Goal: Register for event/course

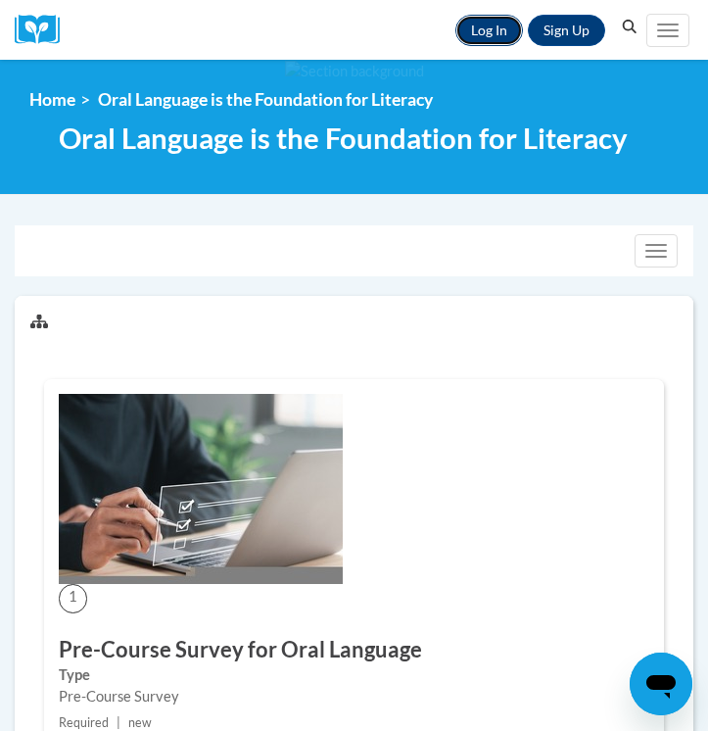
click at [476, 26] on link "Log In" at bounding box center [489, 30] width 68 height 31
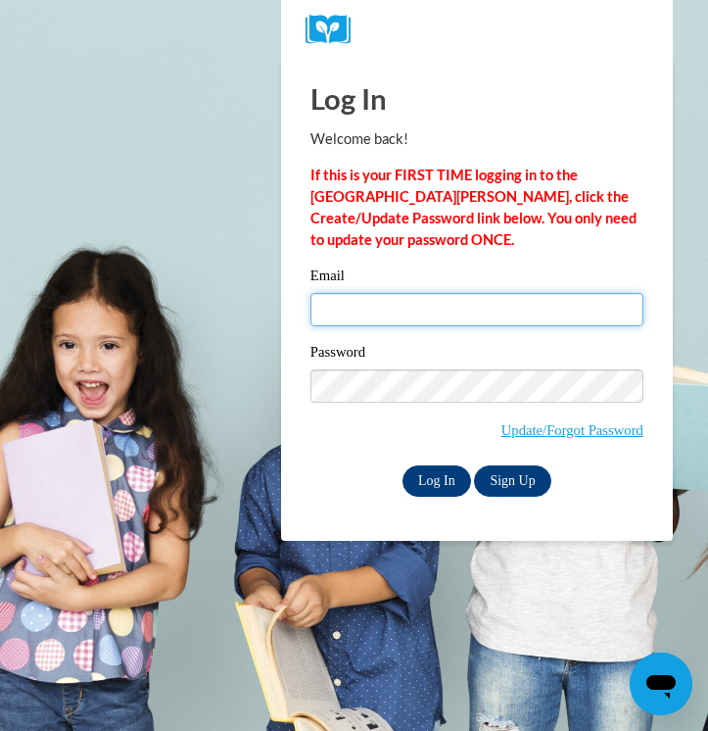
type input "lansingcaitlyn@aasd.k12.wi.us"
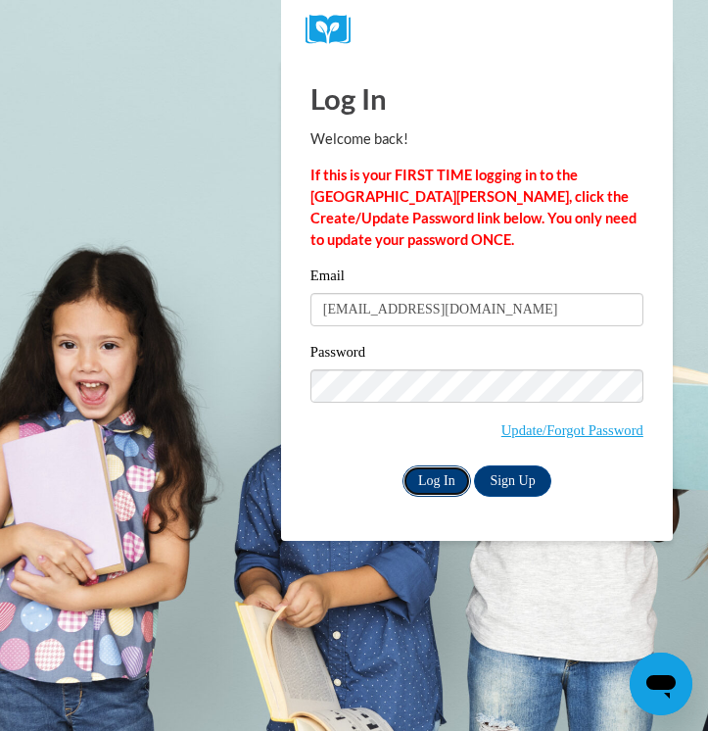
click at [437, 478] on input "Log In" at bounding box center [436, 480] width 69 height 31
click at [419, 476] on input "Log In" at bounding box center [436, 480] width 69 height 31
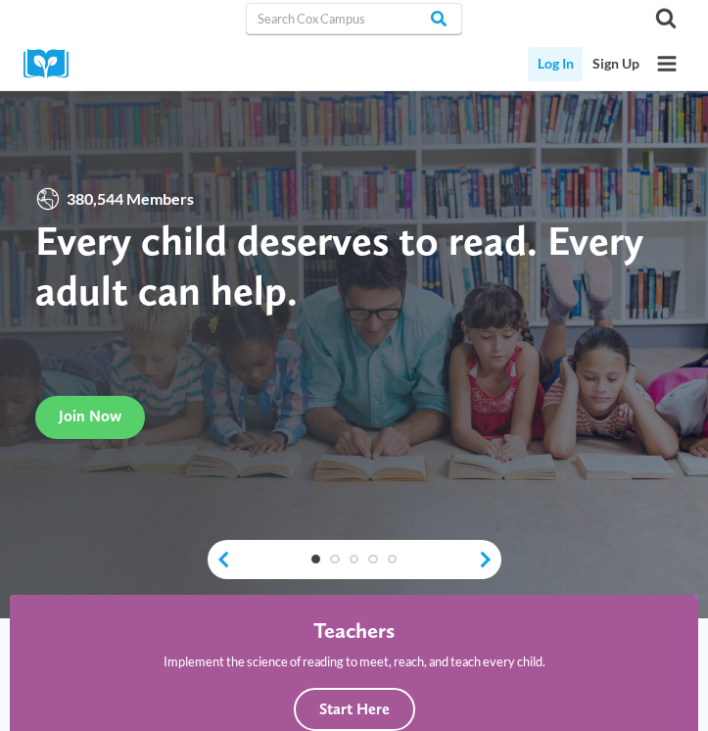
click at [542, 66] on link "Log In" at bounding box center [555, 64] width 55 height 34
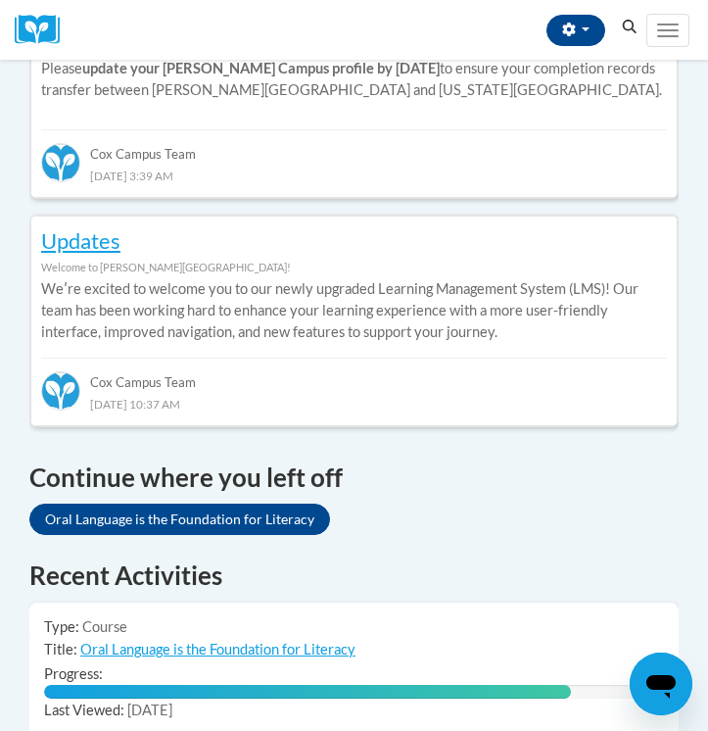
scroll to position [1009, 0]
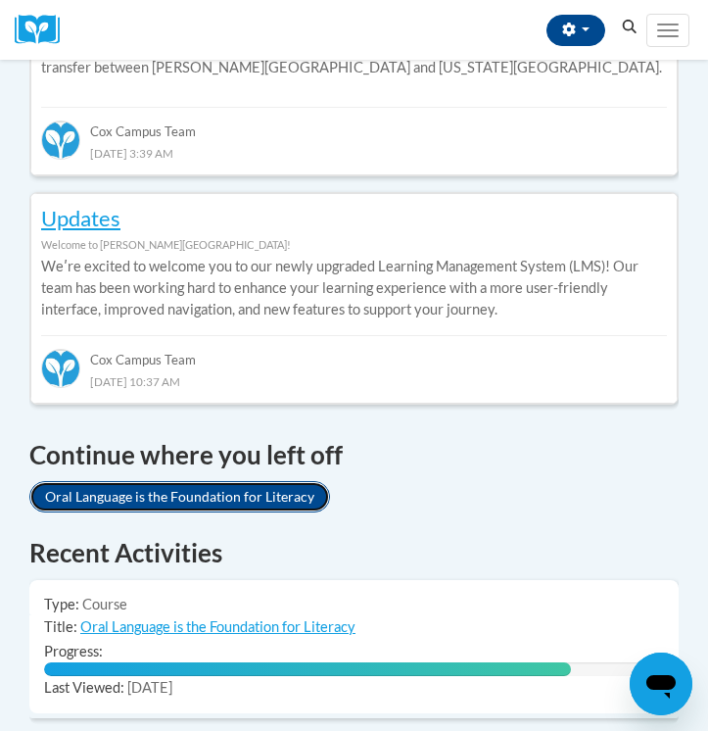
click at [279, 481] on link "Oral Language is the Foundation for Literacy" at bounding box center [179, 496] width 301 height 31
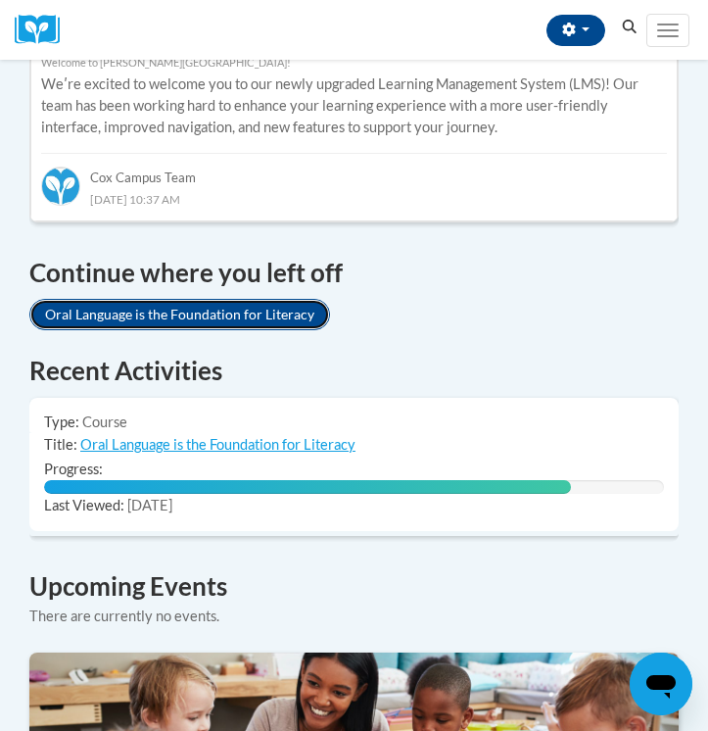
scroll to position [1201, 0]
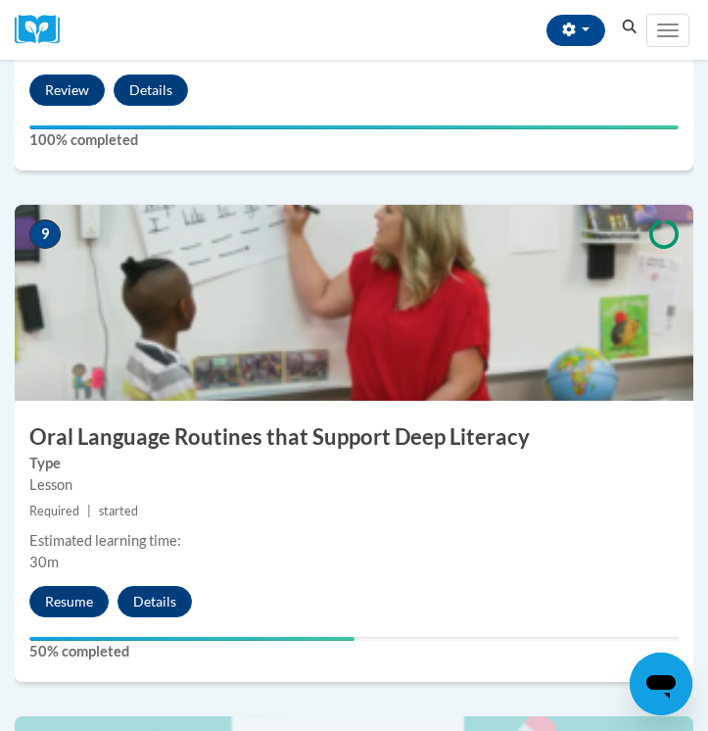
scroll to position [4428, 0]
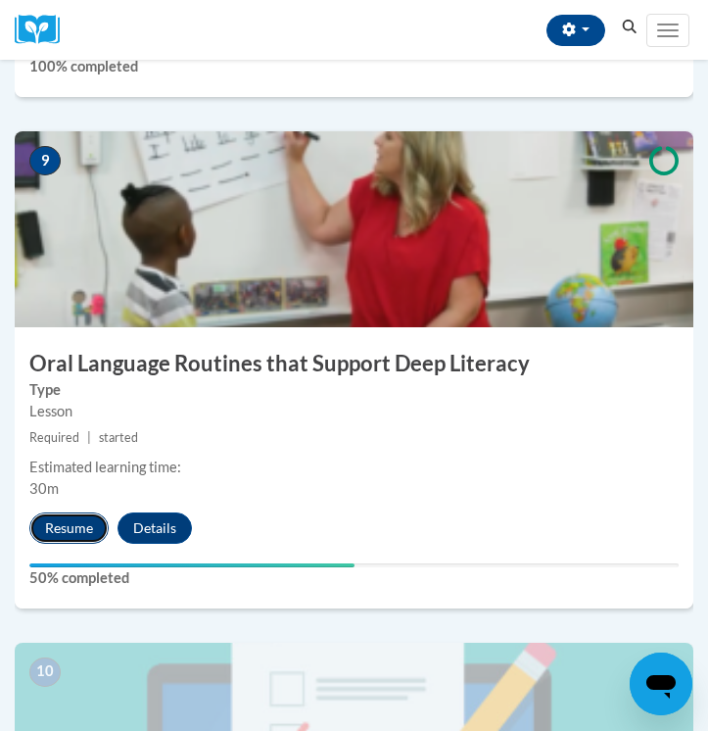
click at [52, 512] on button "Resume" at bounding box center [68, 527] width 79 height 31
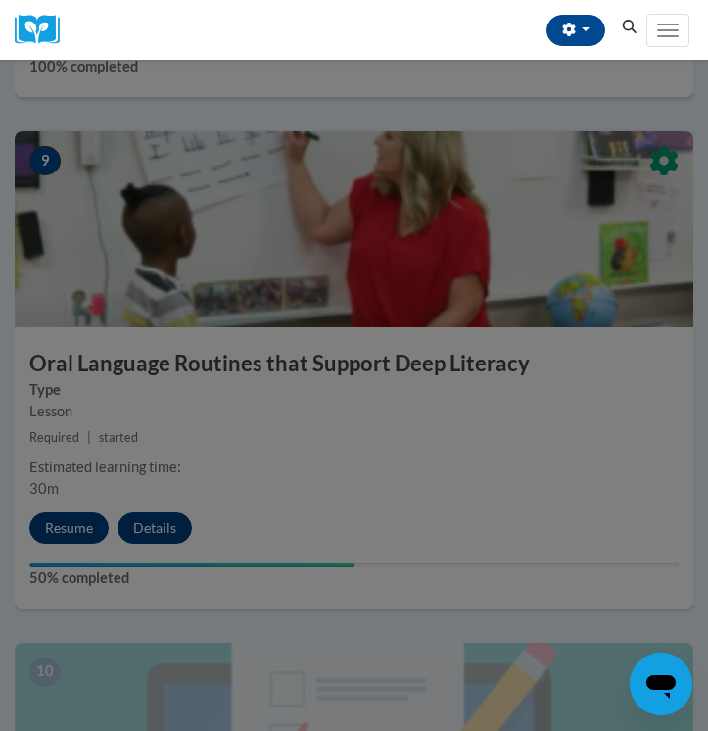
scroll to position [4438, 0]
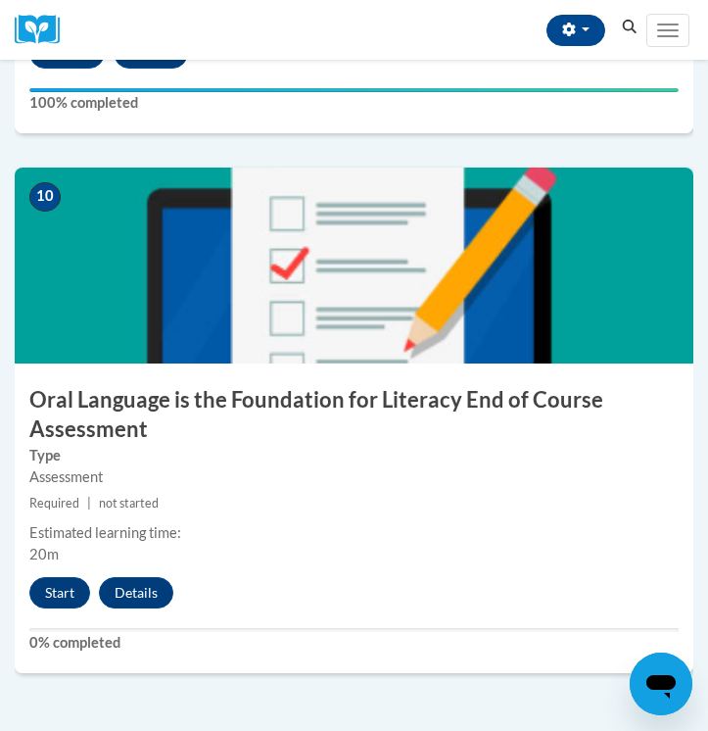
scroll to position [4953, 0]
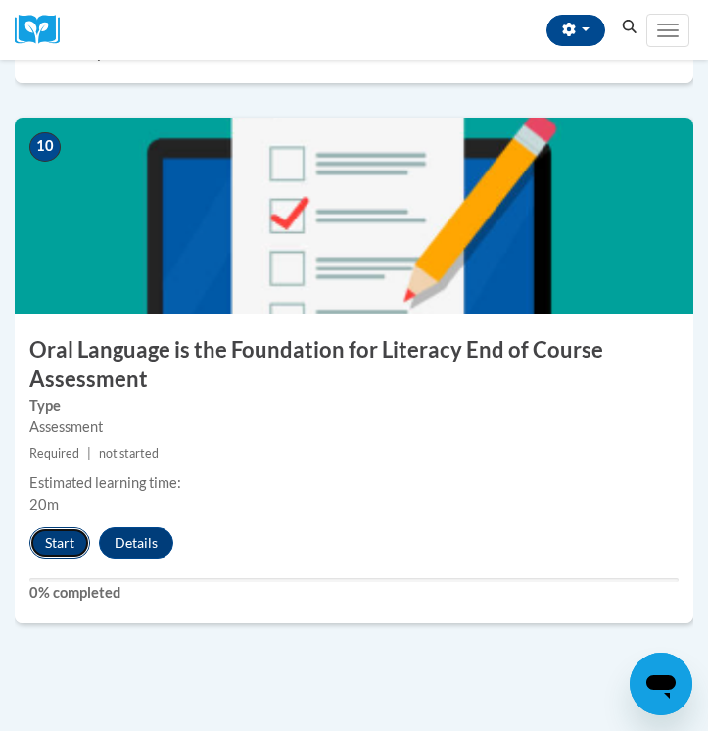
click at [56, 527] on button "Start" at bounding box center [59, 542] width 61 height 31
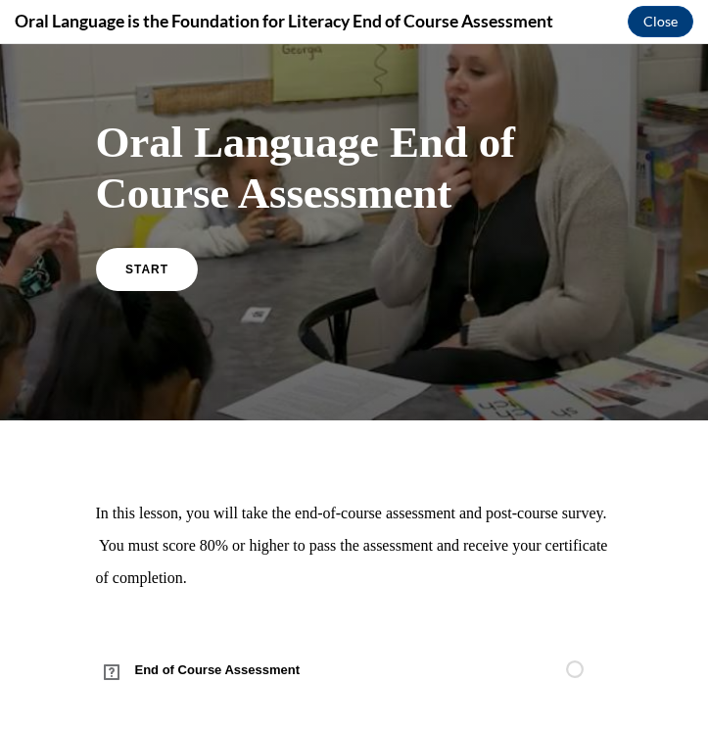
scroll to position [0, 0]
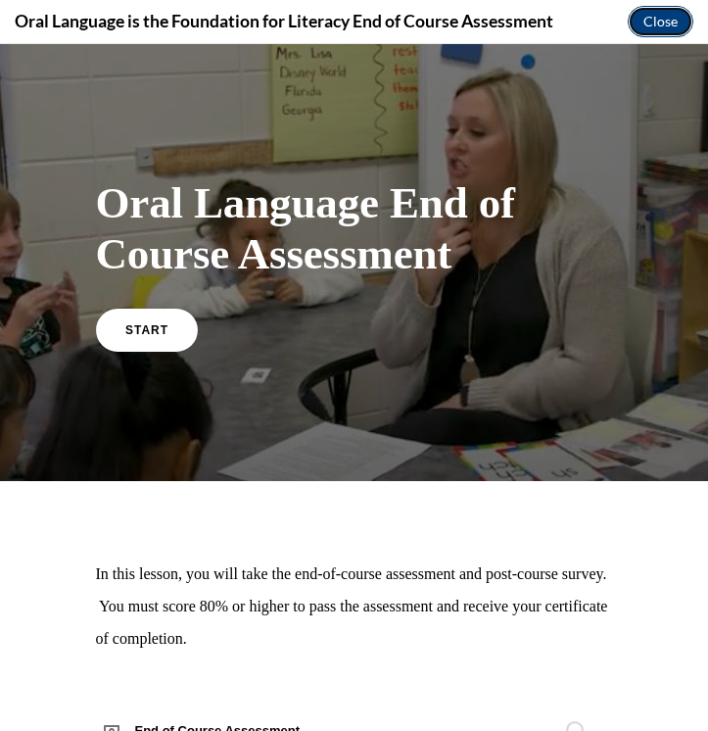
click at [670, 29] on button "Close" at bounding box center [661, 21] width 66 height 31
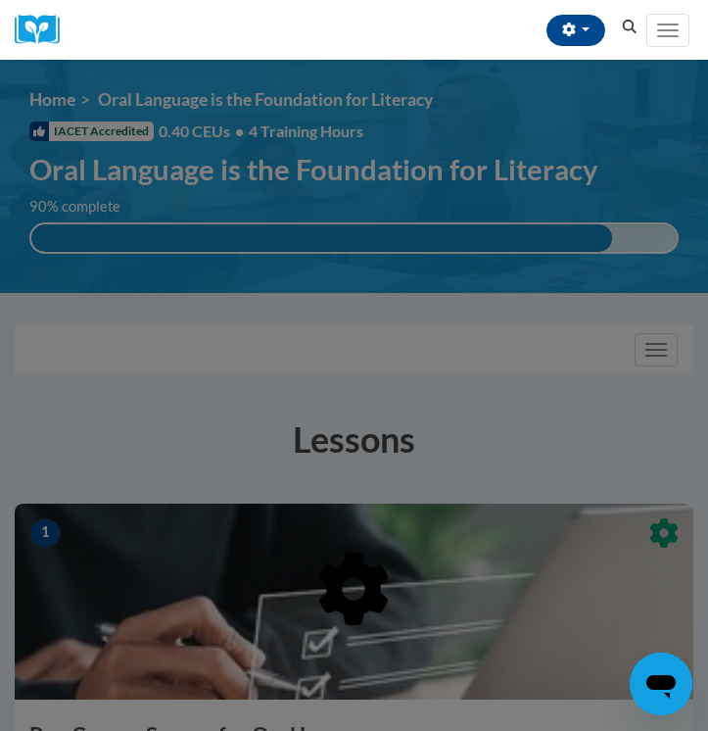
click at [466, 51] on div "CAITLYN LANSING (America/Chicago UTC-05:00) My Profile Inbox My Transcripts Log…" at bounding box center [358, 30] width 571 height 60
click at [577, 26] on button "button" at bounding box center [575, 30] width 59 height 31
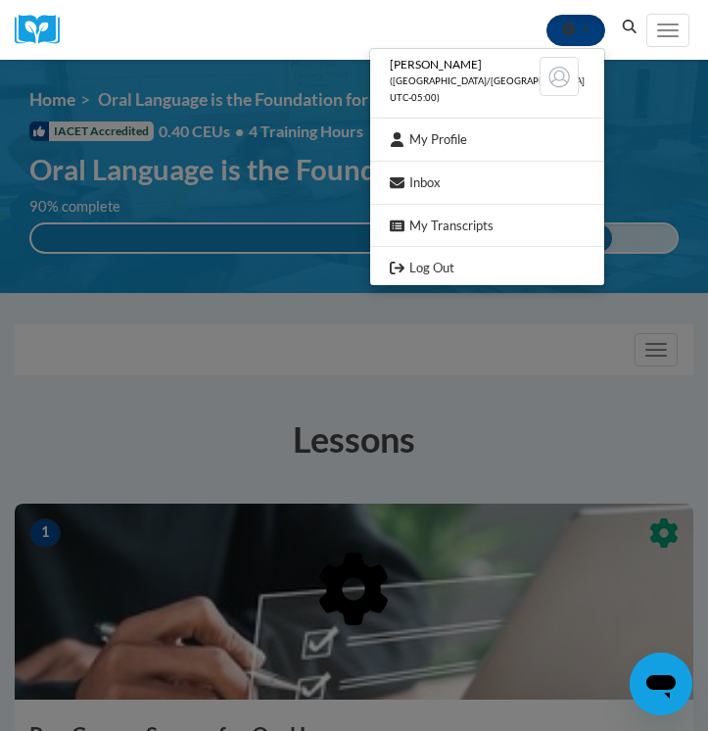
click at [577, 26] on button "button" at bounding box center [575, 30] width 59 height 31
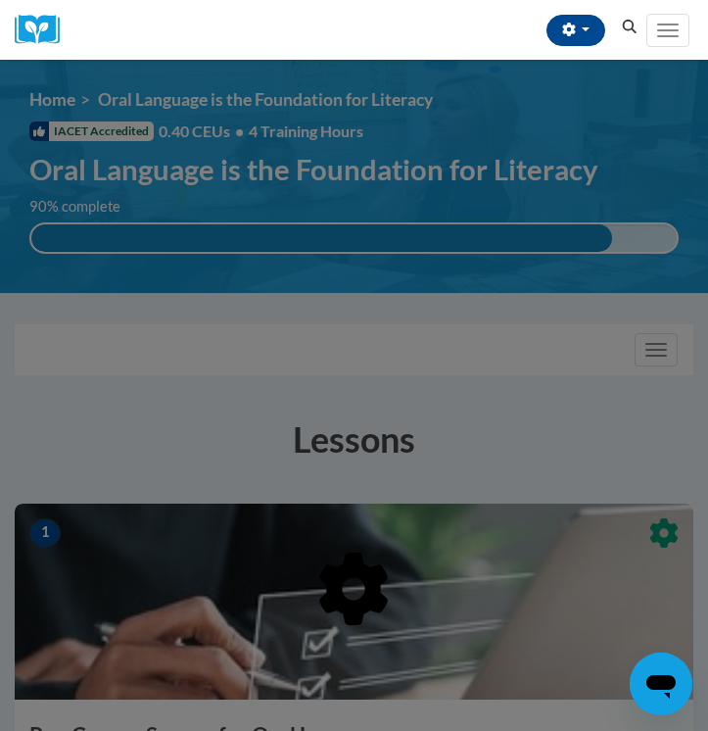
click at [693, 39] on div "Toggle navigation" at bounding box center [675, 30] width 58 height 49
click at [681, 31] on button "Toggle navigation" at bounding box center [667, 30] width 43 height 33
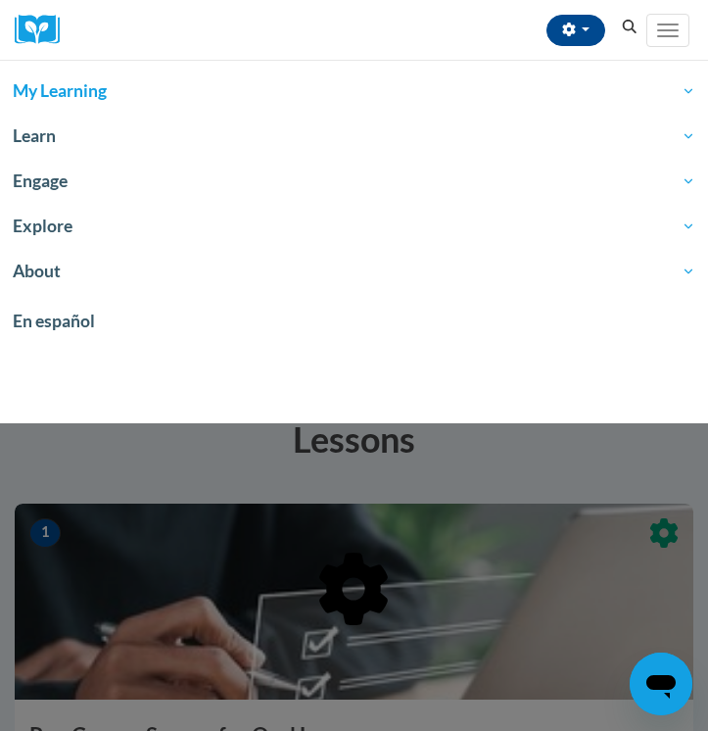
click at [80, 95] on span "My Learning" at bounding box center [354, 91] width 683 height 24
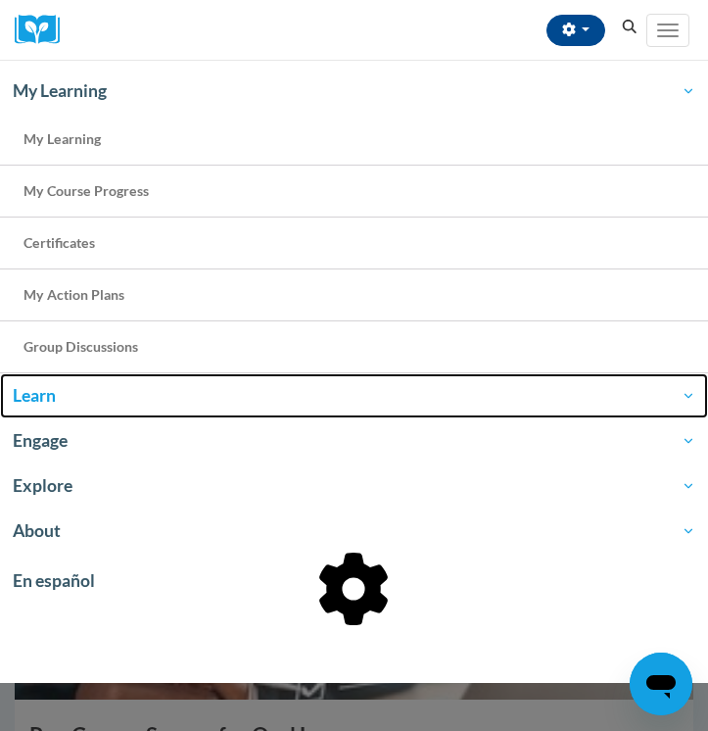
click at [31, 387] on span "Learn" at bounding box center [354, 396] width 683 height 24
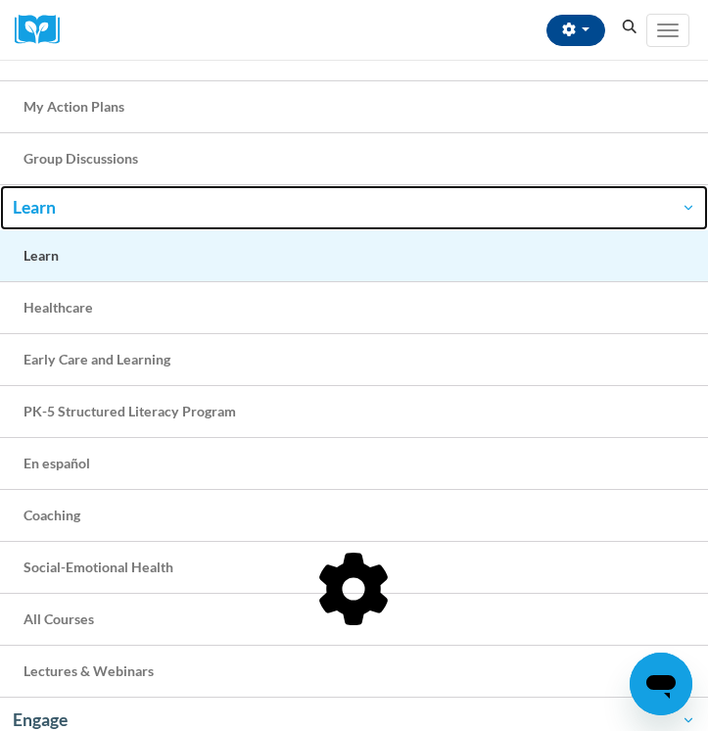
scroll to position [189, 0]
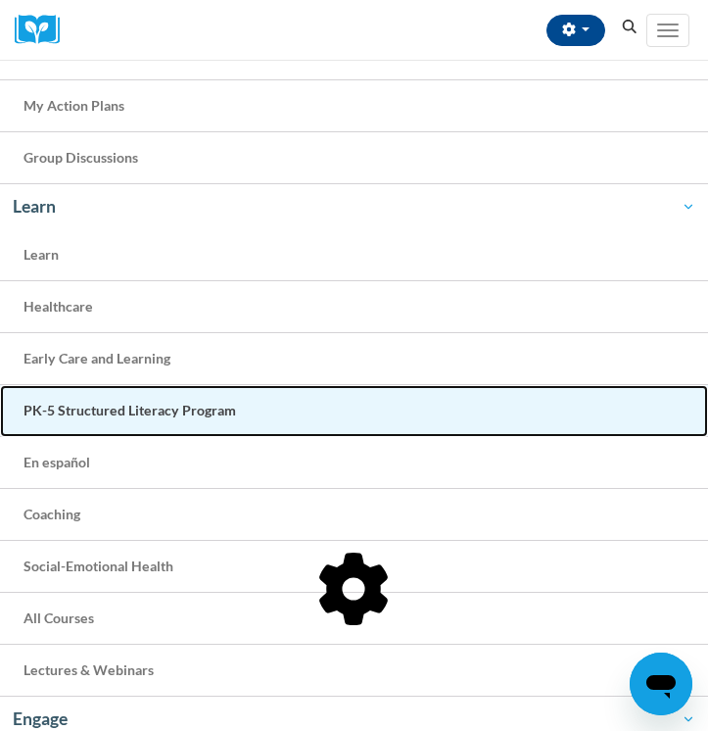
click at [167, 416] on span "PK-5 Structured Literacy Program" at bounding box center [130, 410] width 213 height 17
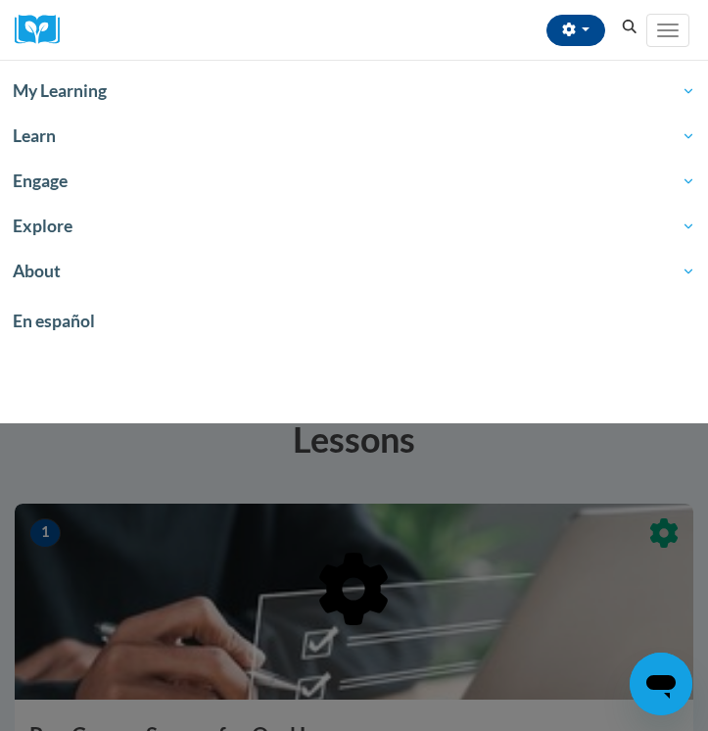
scroll to position [0, 0]
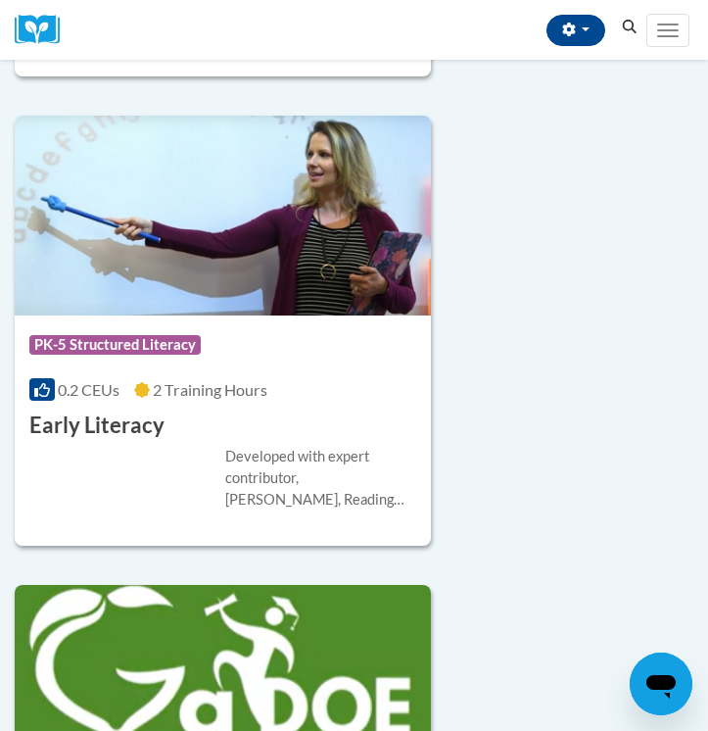
scroll to position [1538, 0]
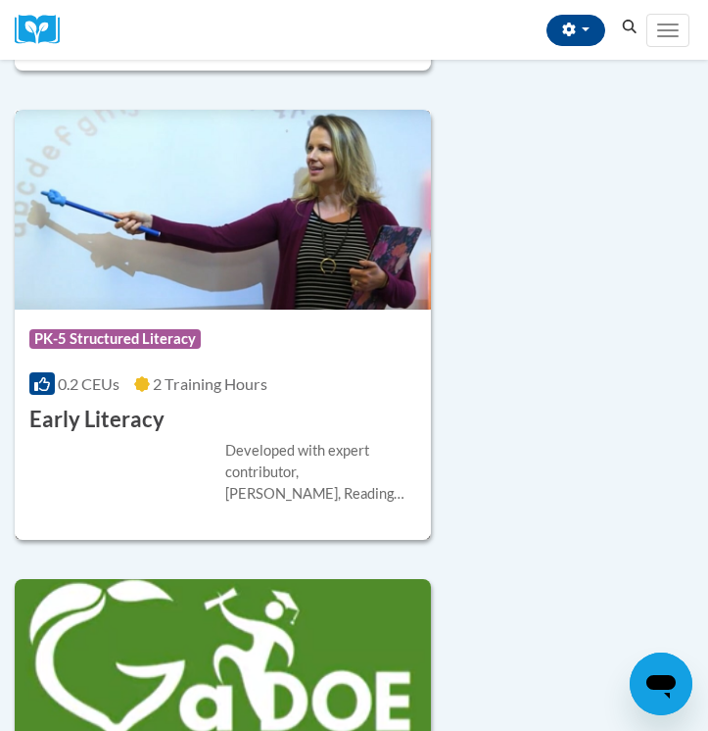
click at [209, 330] on div "Course Category: PK-5 Structured Literacy" at bounding box center [222, 341] width 387 height 44
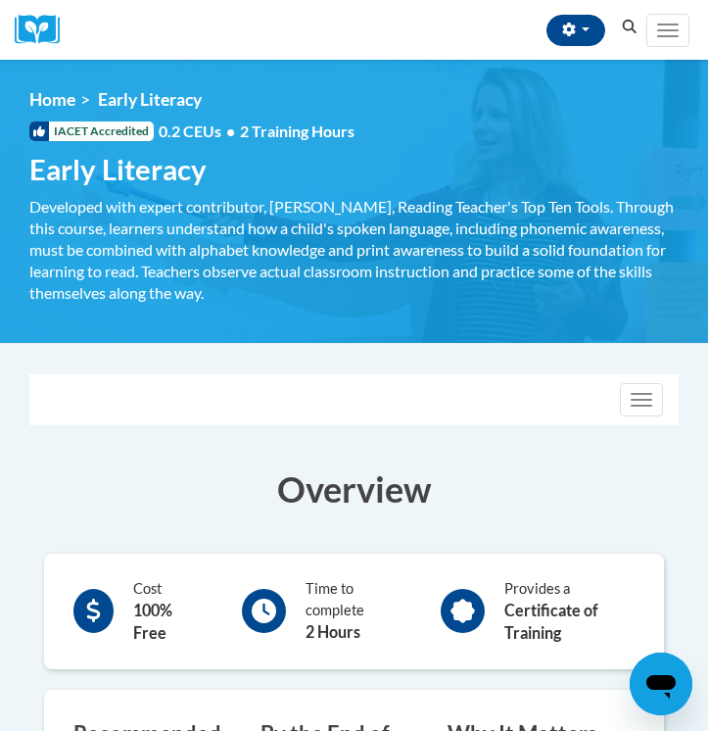
click at [289, 499] on h3 "Overview" at bounding box center [353, 488] width 649 height 49
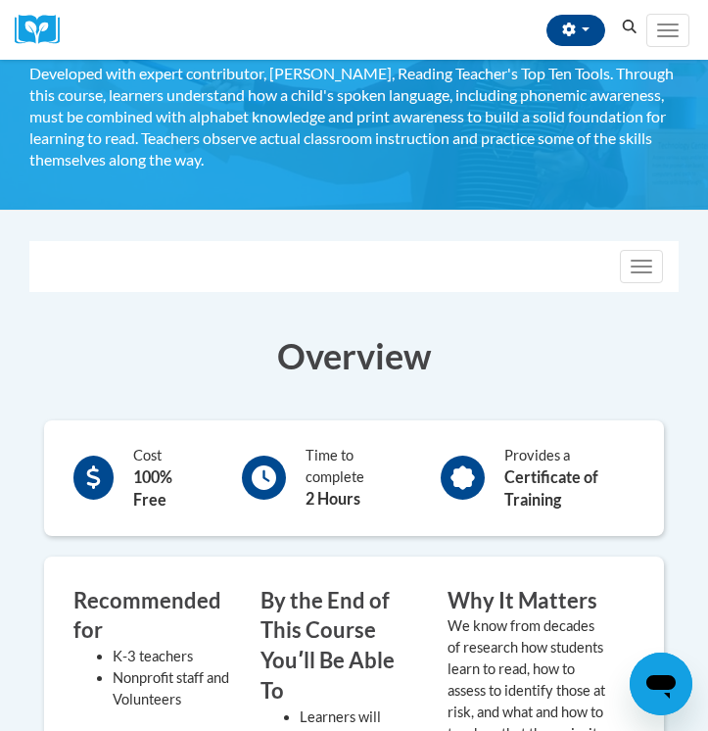
click at [289, 499] on div "Time to complete 2 Hours" at bounding box center [319, 477] width 184 height 75
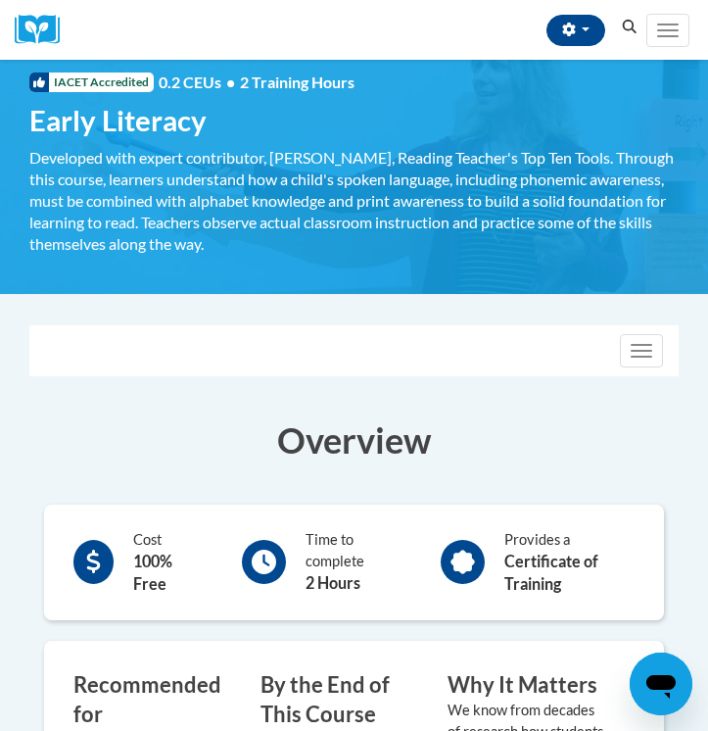
scroll to position [4, 0]
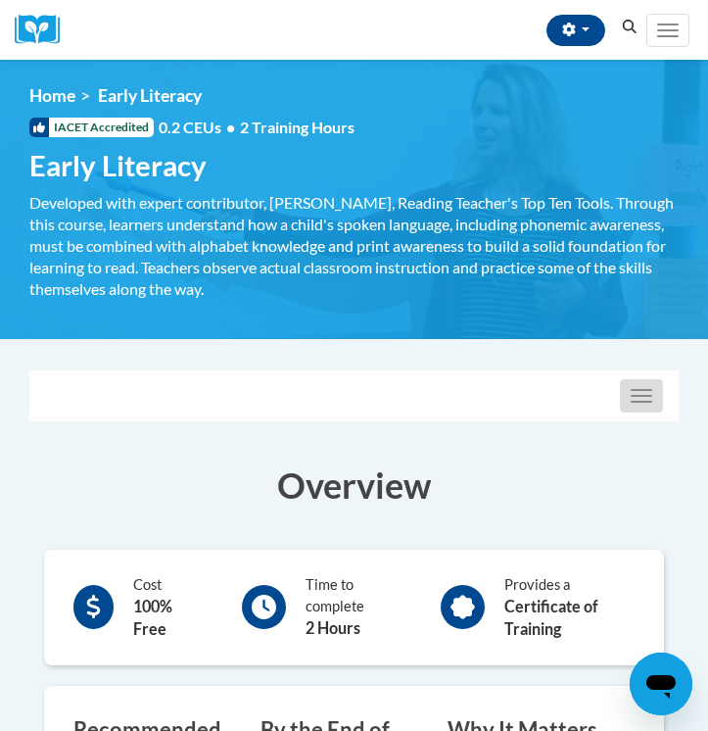
click at [628, 393] on button "Toggle navigation" at bounding box center [641, 395] width 43 height 33
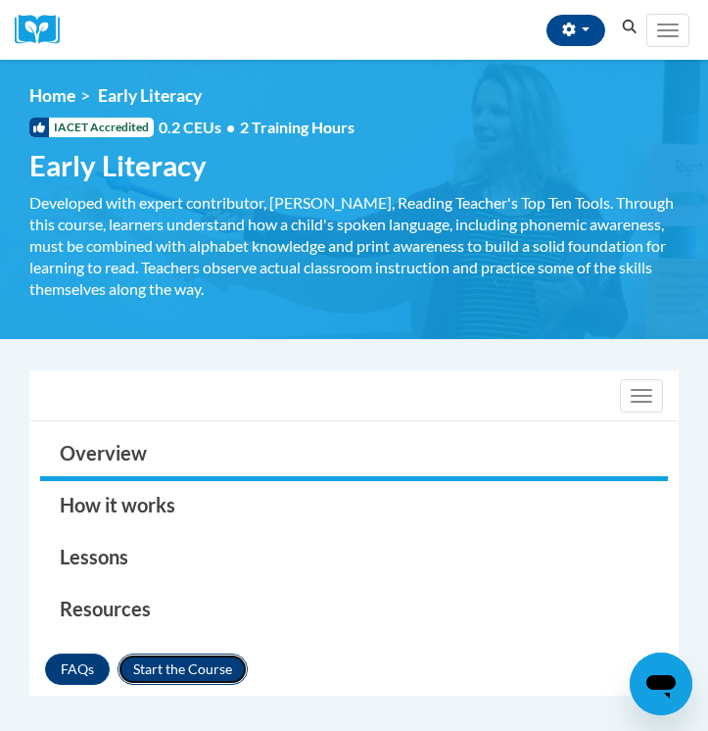
click at [170, 672] on button "Enroll" at bounding box center [183, 668] width 130 height 31
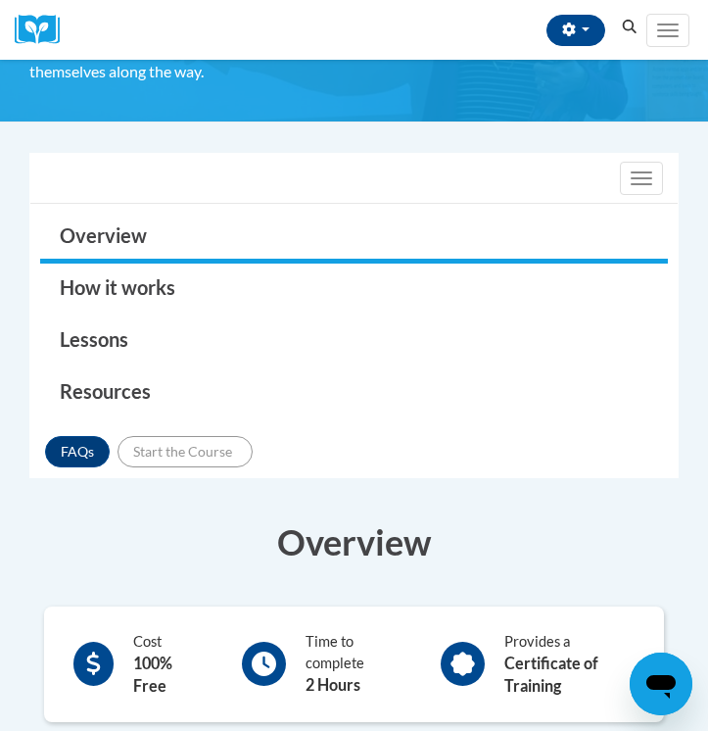
scroll to position [207, 0]
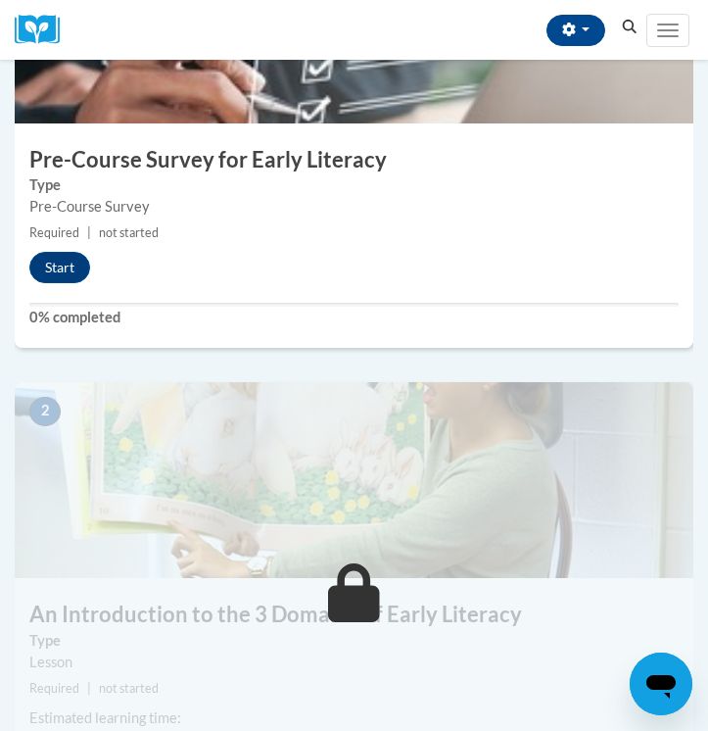
scroll to position [491, 0]
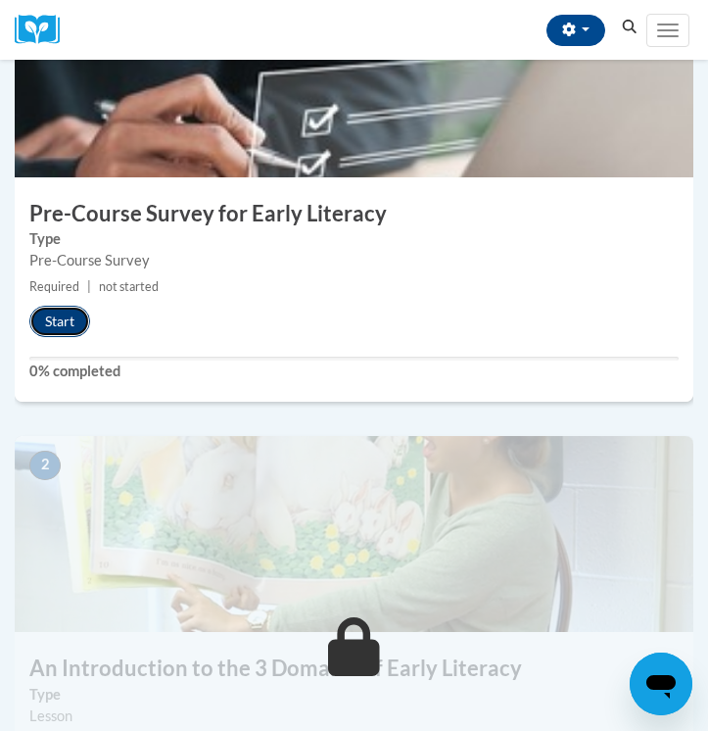
click at [61, 321] on button "Start" at bounding box center [59, 321] width 61 height 31
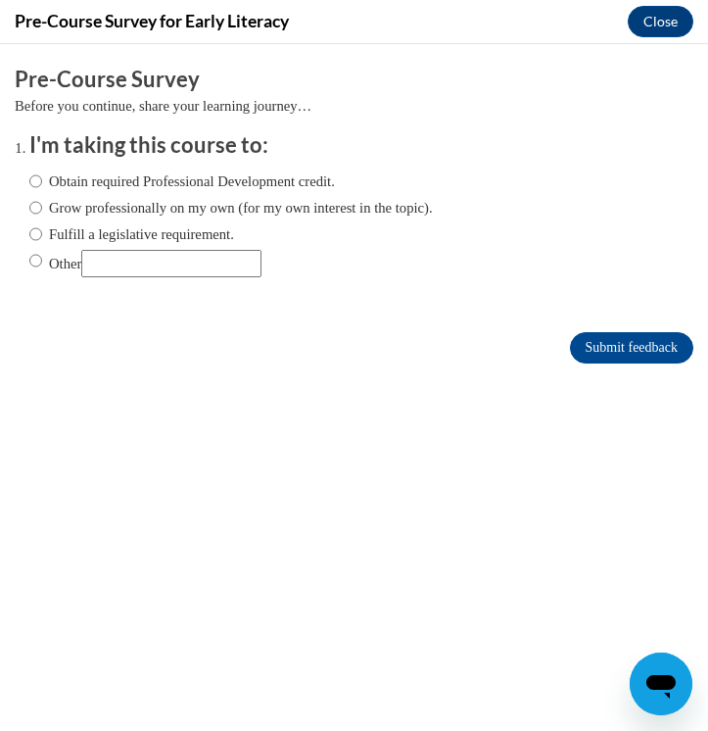
scroll to position [0, 0]
click at [291, 174] on label "Obtain required Professional Development credit." at bounding box center [182, 181] width 306 height 22
click at [42, 174] on input "Obtain required Professional Development credit." at bounding box center [35, 181] width 13 height 22
radio input "true"
click at [601, 339] on input "Submit feedback" at bounding box center [631, 347] width 123 height 31
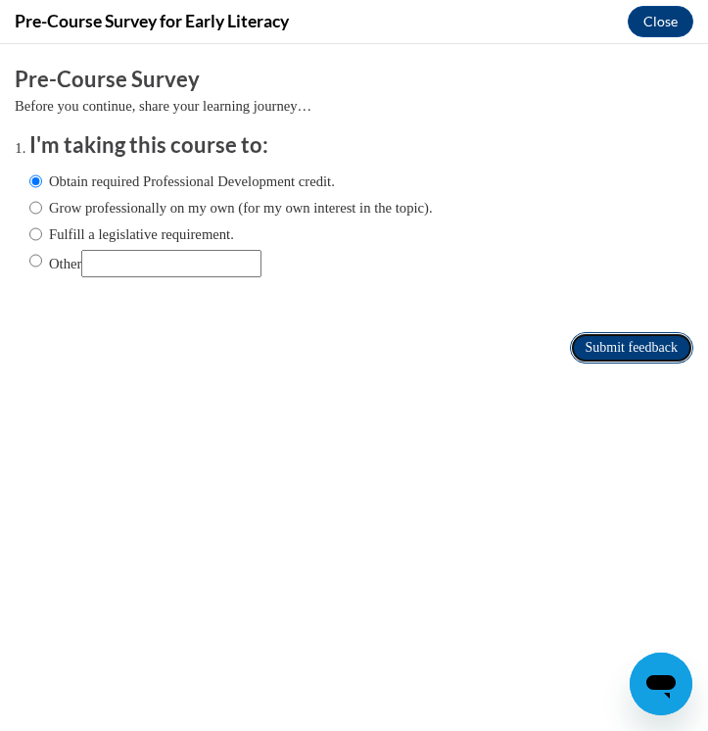
click at [595, 350] on input "Submit feedback" at bounding box center [631, 347] width 123 height 31
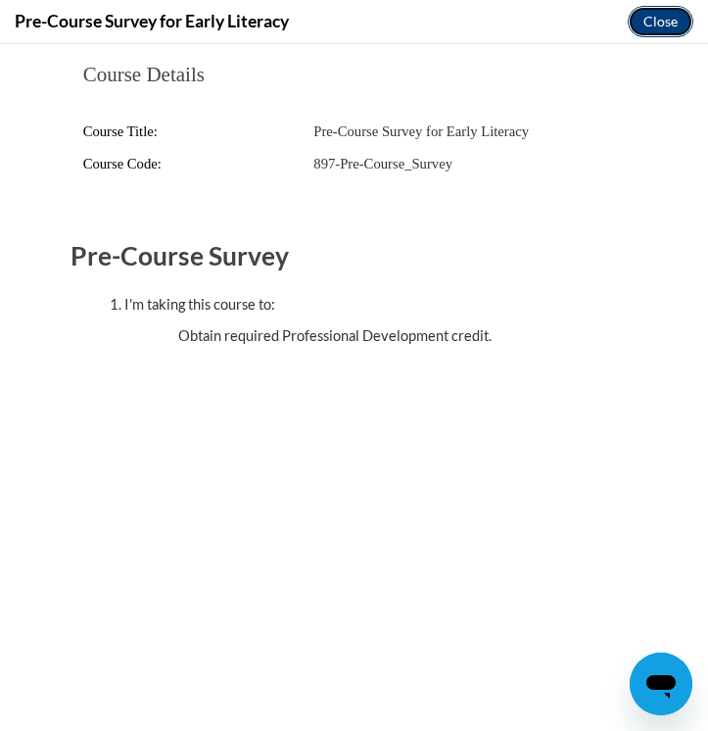
click at [659, 21] on button "Close" at bounding box center [661, 21] width 66 height 31
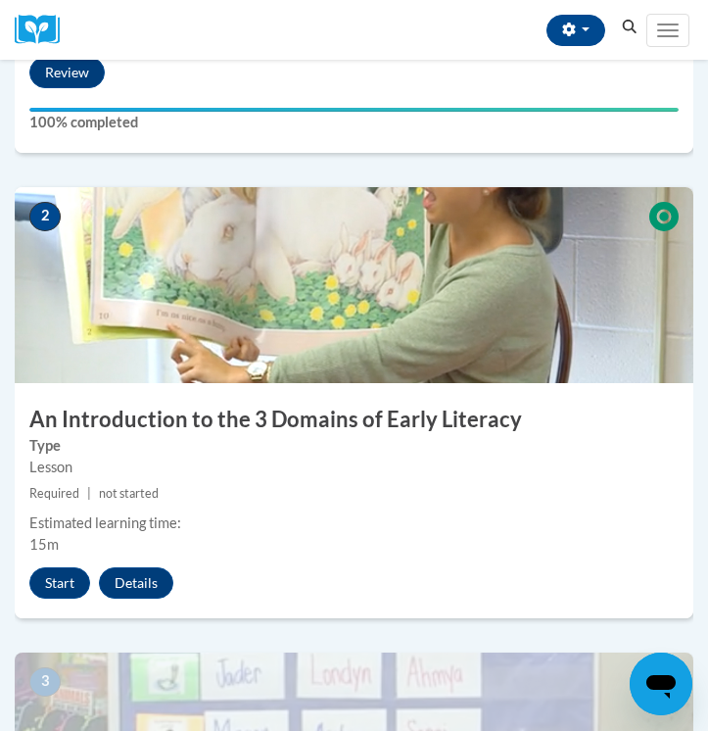
scroll to position [764, 0]
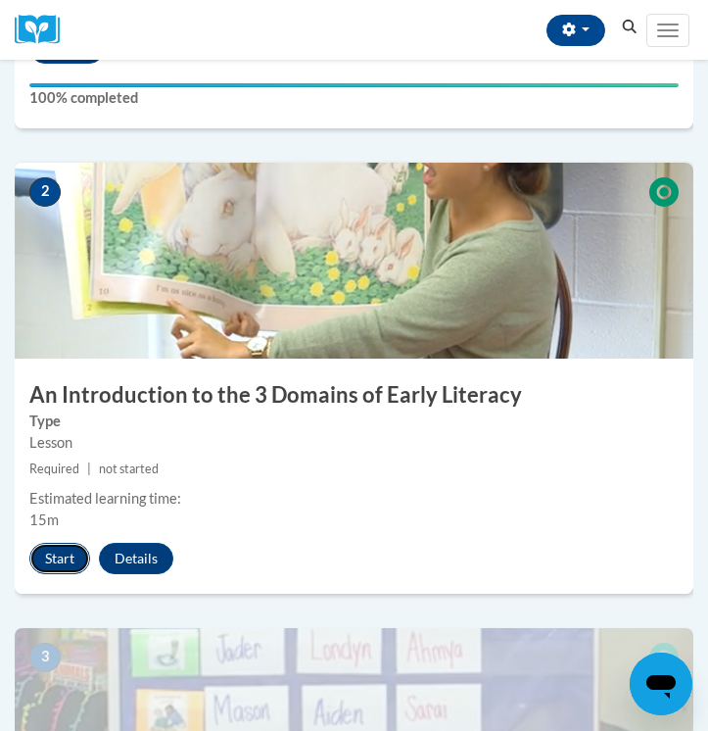
click at [71, 559] on button "Start" at bounding box center [59, 558] width 61 height 31
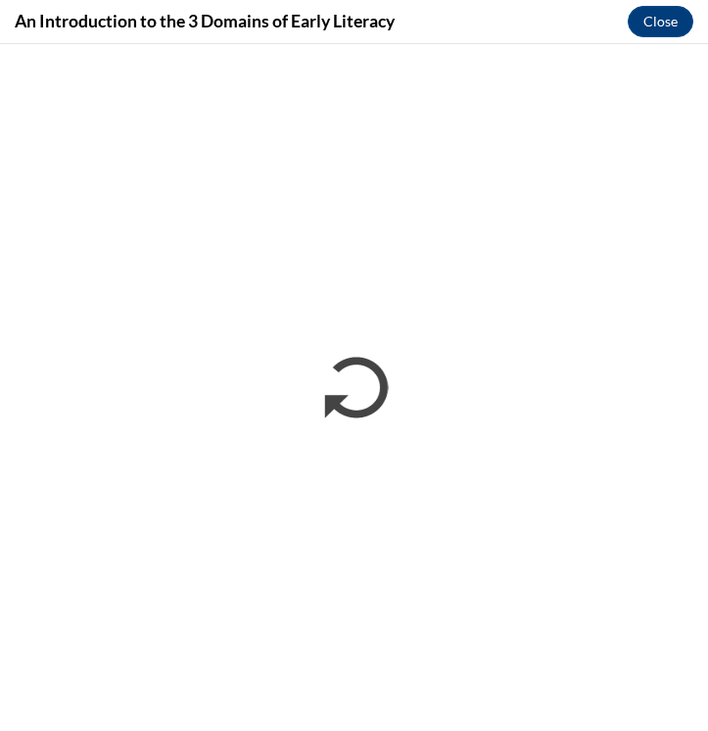
scroll to position [0, 0]
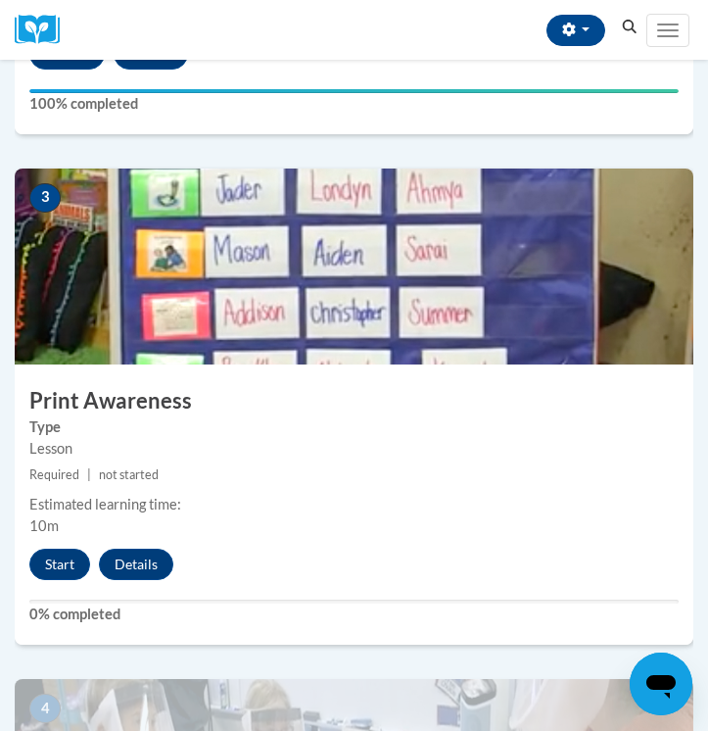
scroll to position [1295, 0]
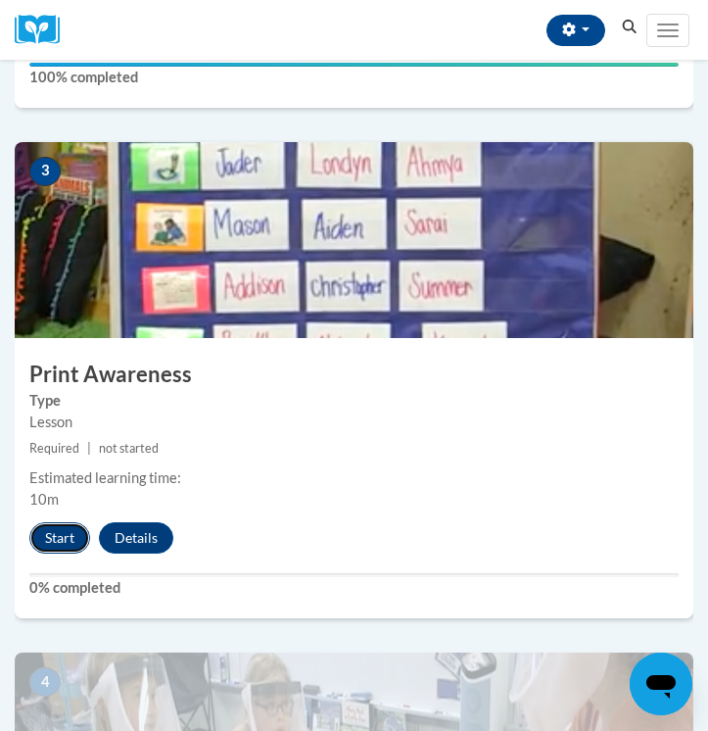
click at [49, 542] on button "Start" at bounding box center [59, 537] width 61 height 31
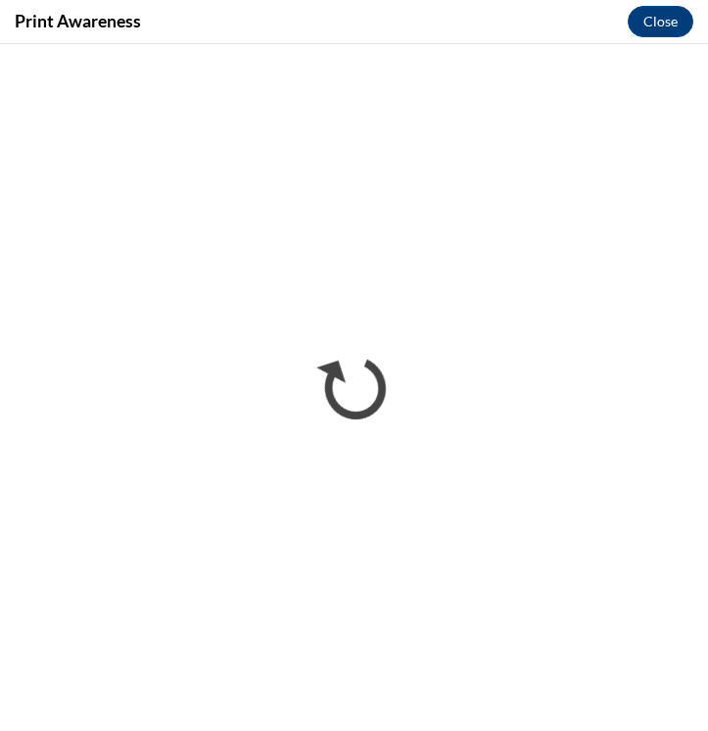
scroll to position [0, 0]
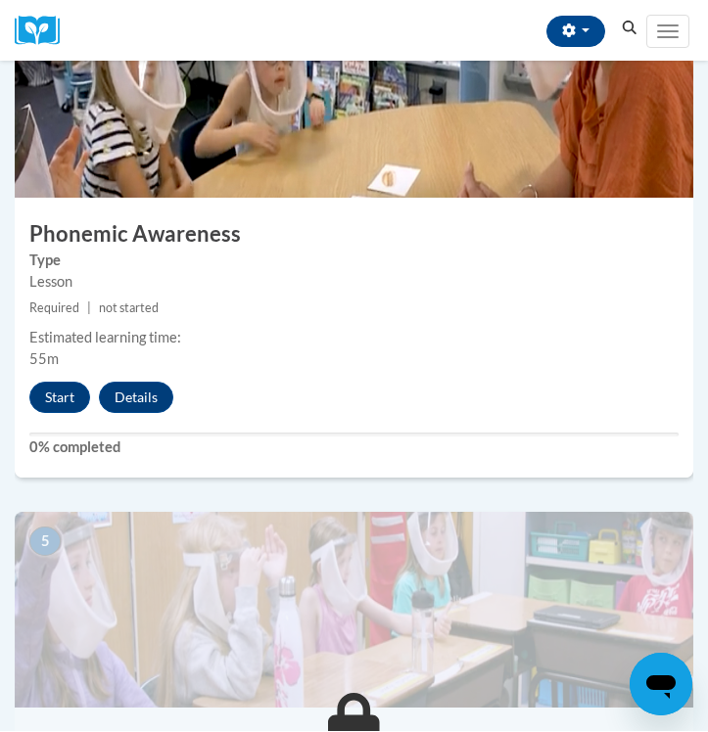
scroll to position [1941, 0]
